Goal: Task Accomplishment & Management: Understand process/instructions

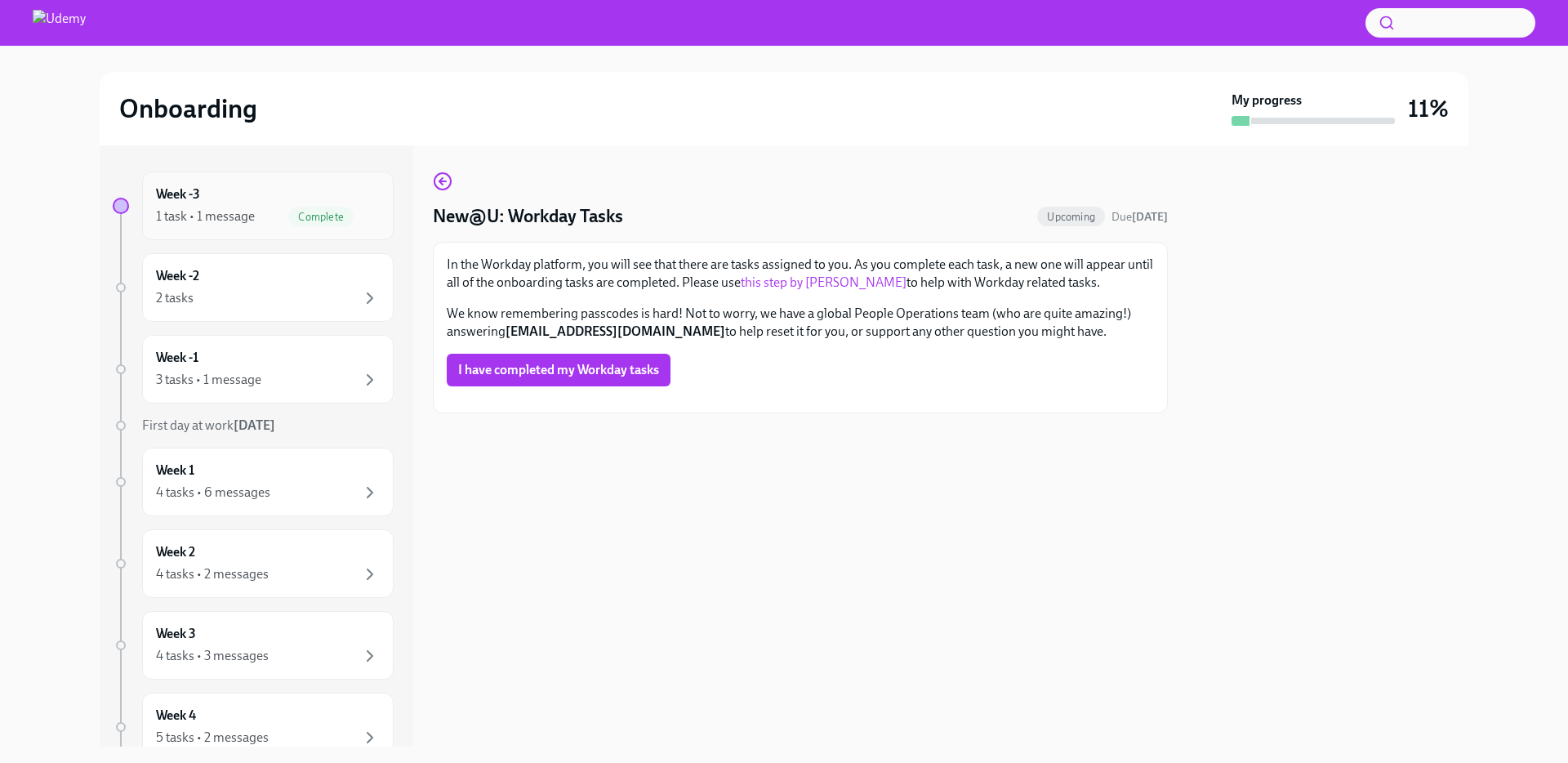
click at [223, 230] on div "Week -3 1 task • 1 message Complete" at bounding box center [268, 205] width 252 height 68
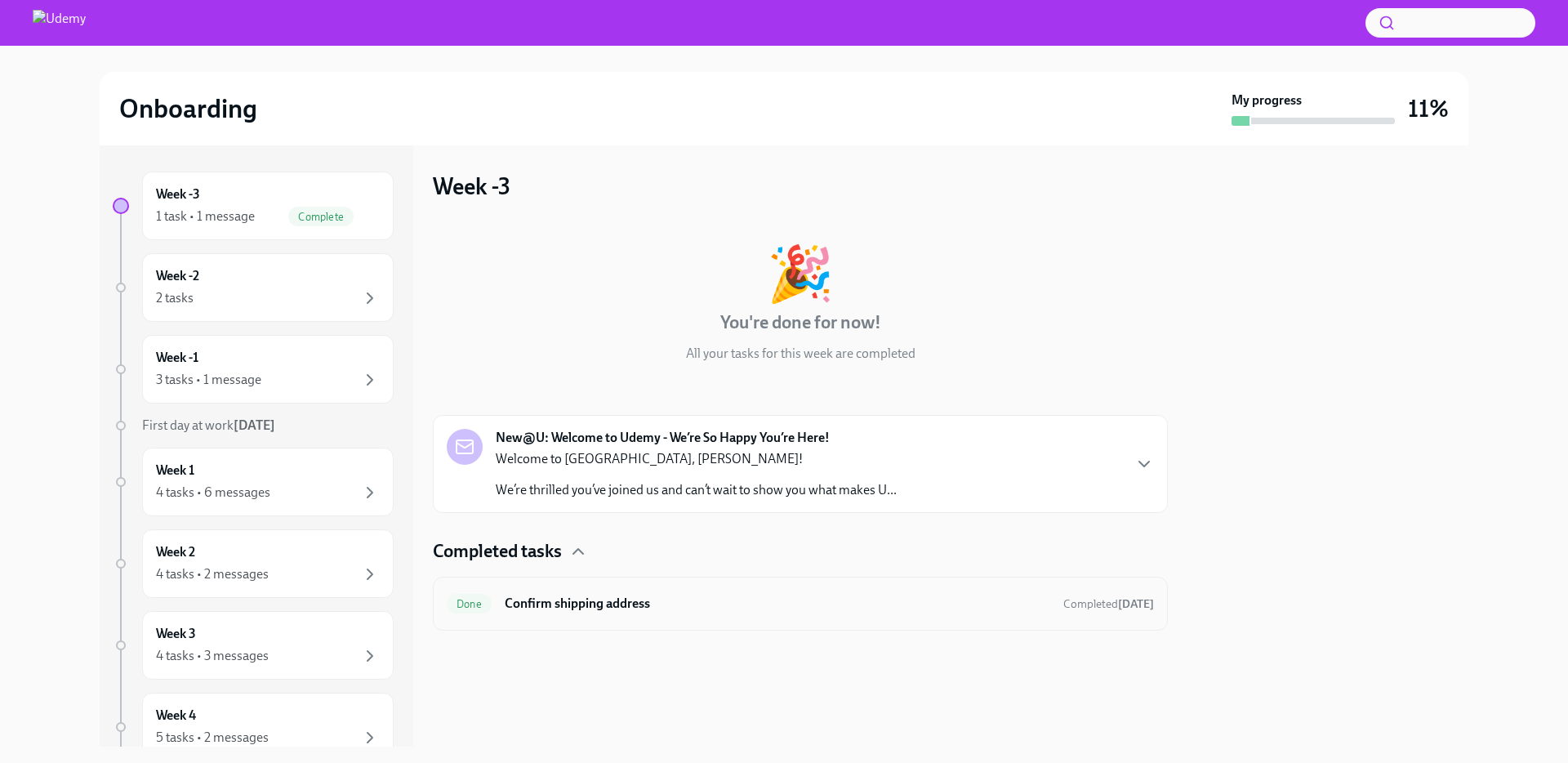
click at [726, 604] on h6 "Confirm shipping address" at bounding box center [778, 604] width 546 height 18
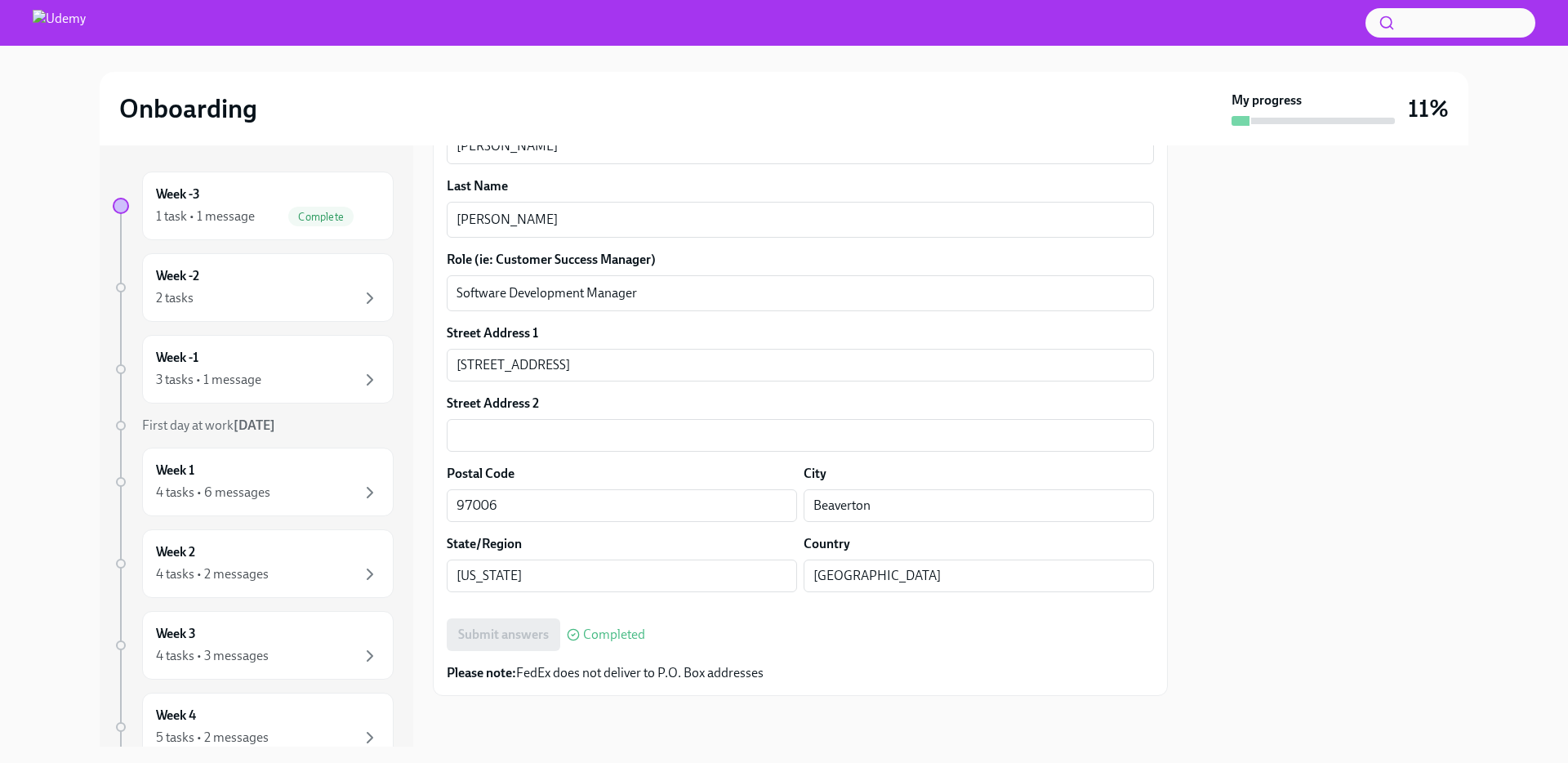
scroll to position [488, 0]
click at [220, 280] on div "Week -2 2 tasks" at bounding box center [268, 287] width 224 height 41
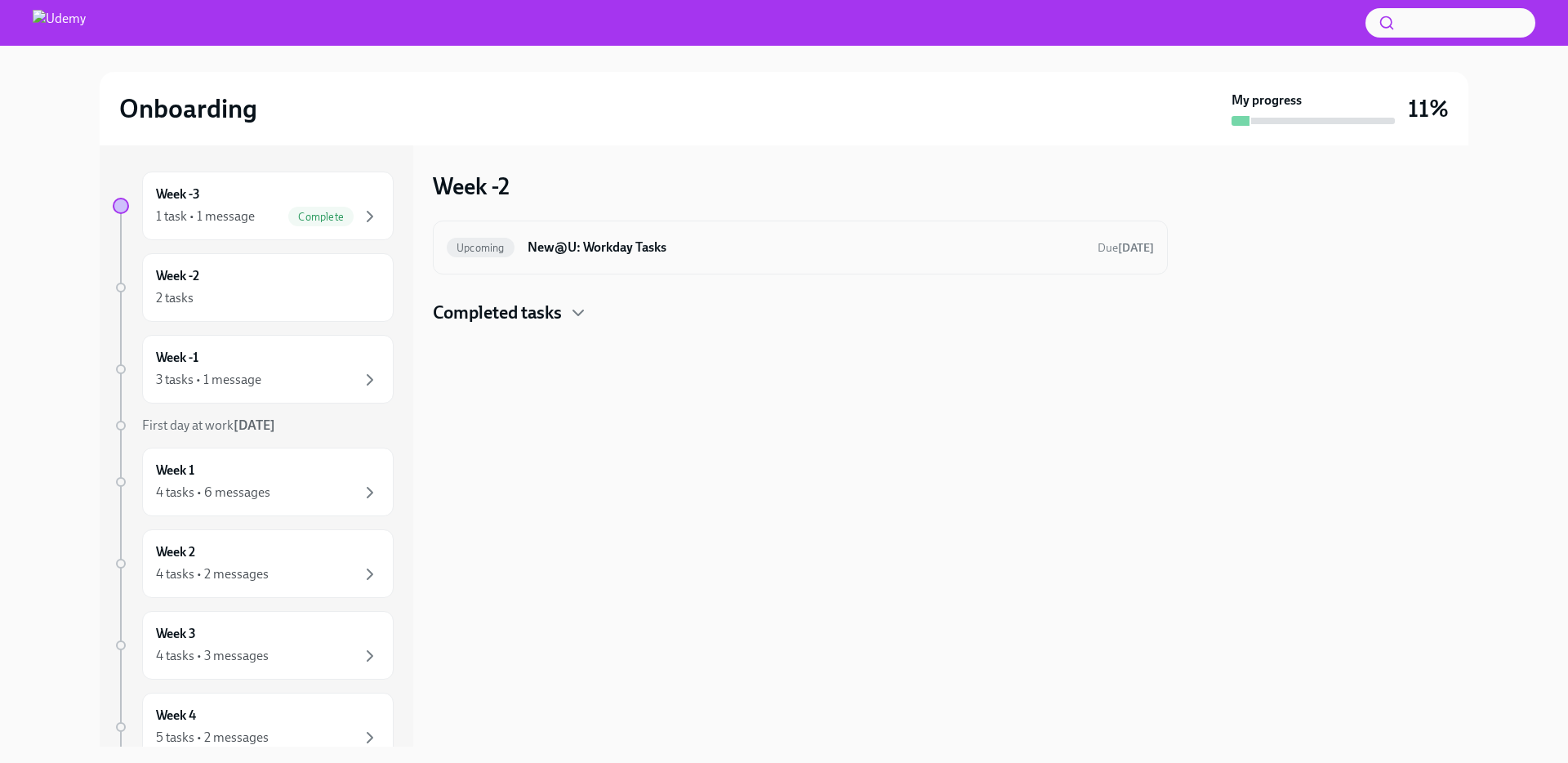
click at [609, 264] on div "Upcoming New@U: Workday Tasks Due [DATE]" at bounding box center [800, 247] width 735 height 54
click at [572, 317] on icon "button" at bounding box center [578, 313] width 20 height 20
click at [565, 365] on h6 "New@U: Your Office Equipment Stipend" at bounding box center [829, 365] width 649 height 18
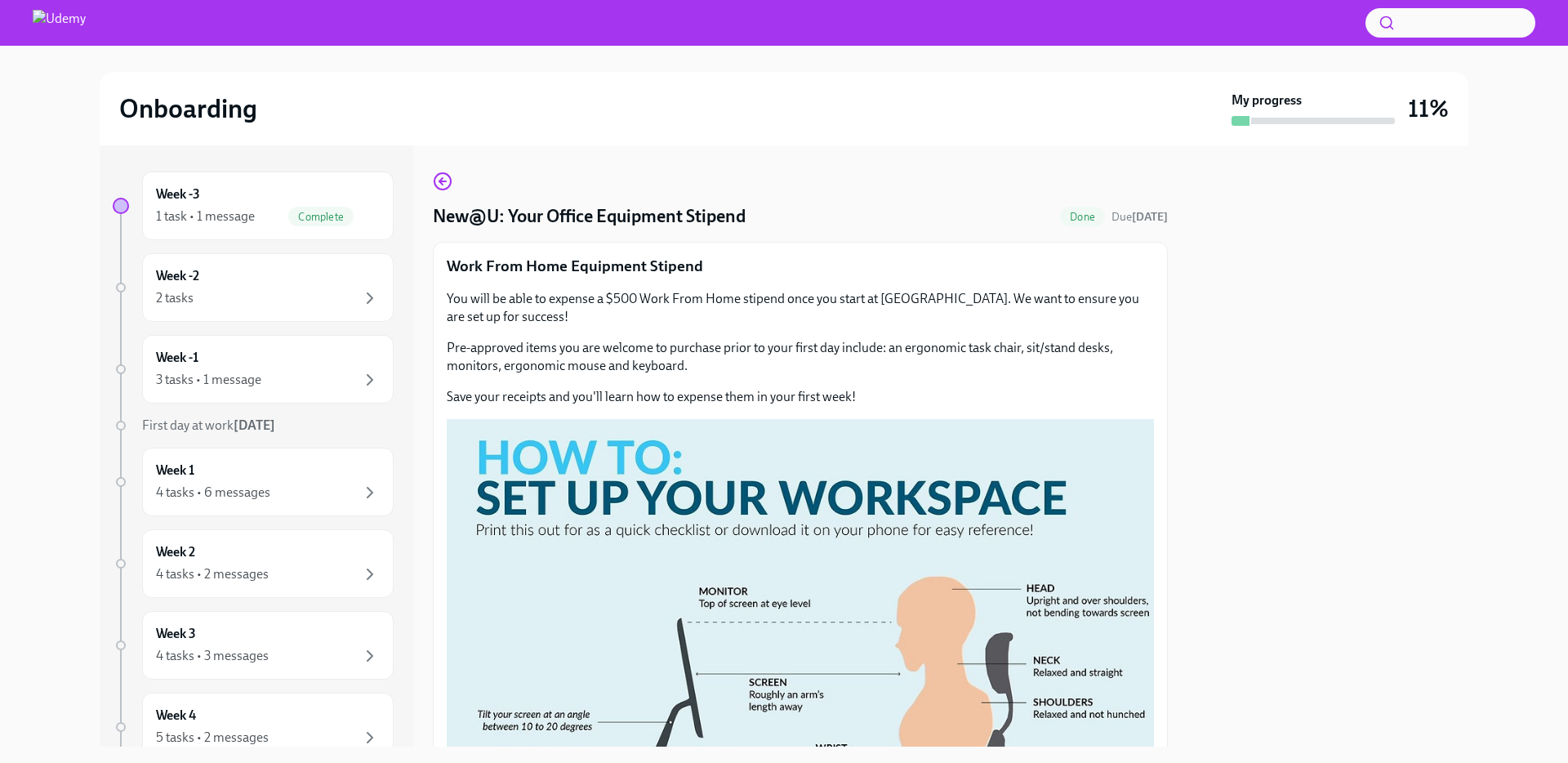
scroll to position [520, 0]
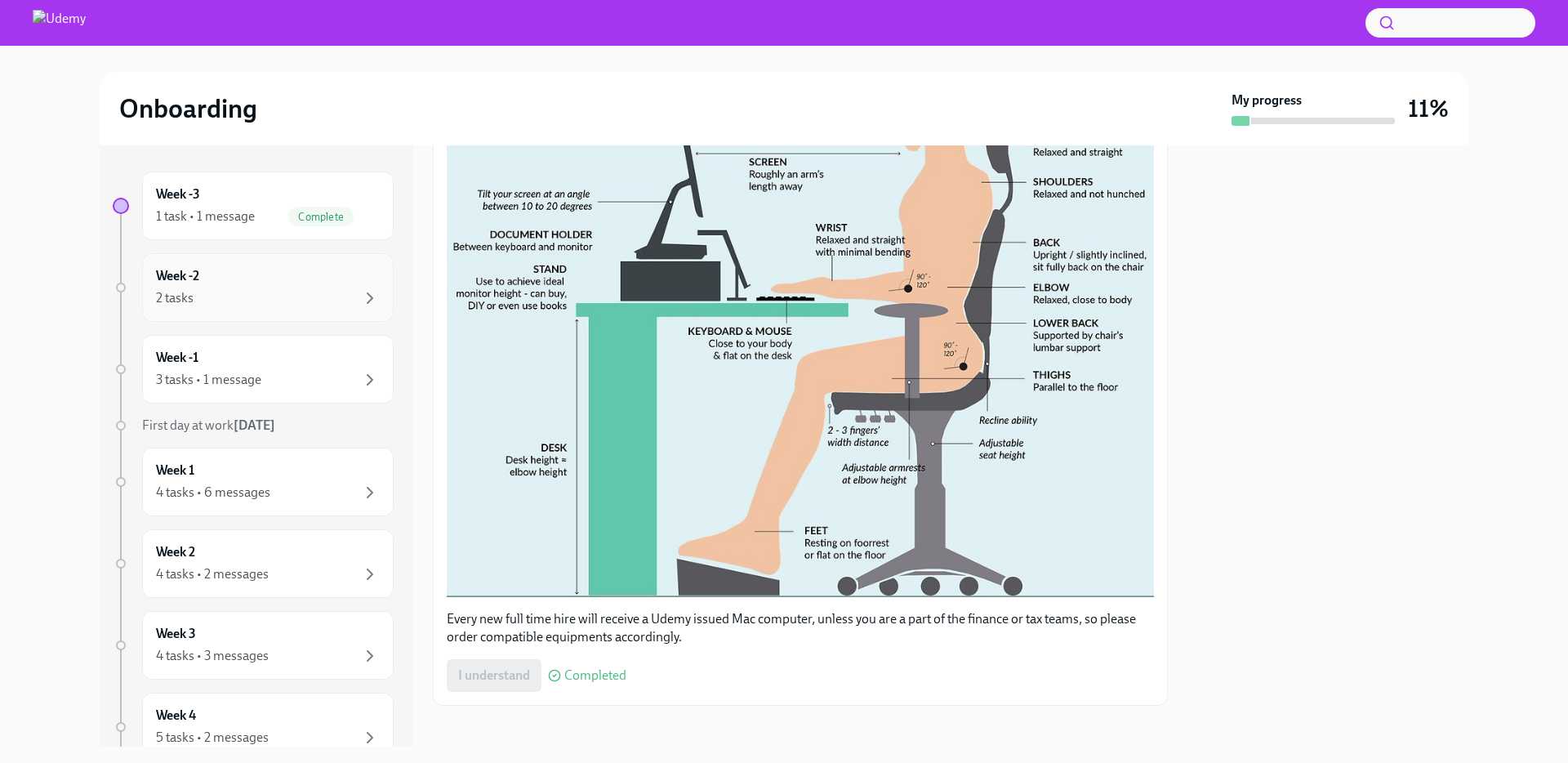
click at [271, 293] on div "2 tasks" at bounding box center [268, 298] width 224 height 20
